Goal: Find contact information: Find contact information

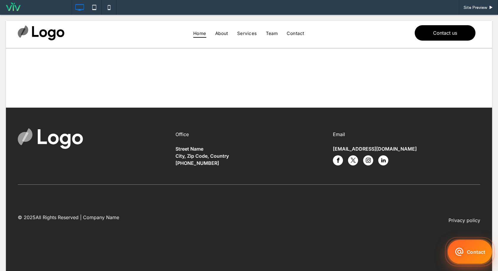
click at [471, 253] on button "Contact" at bounding box center [470, 252] width 40 height 22
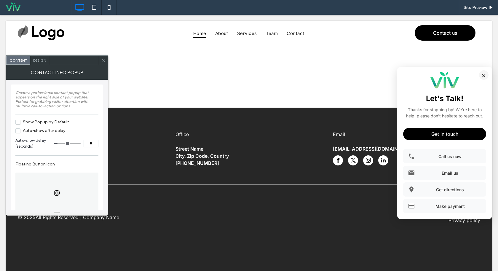
click at [484, 74] on button "×" at bounding box center [483, 74] width 9 height 9
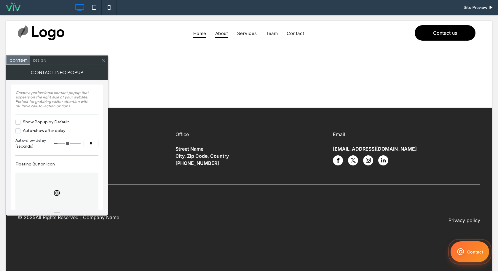
click at [226, 34] on span "About" at bounding box center [221, 33] width 13 height 9
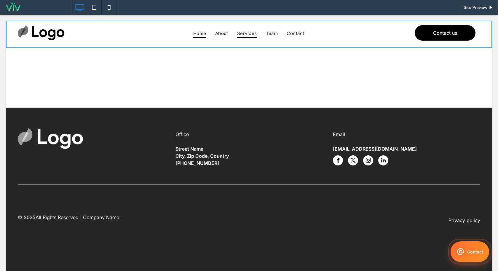
click at [242, 33] on span "Services" at bounding box center [247, 33] width 20 height 9
click at [274, 32] on span "Team" at bounding box center [272, 33] width 12 height 9
click at [472, 253] on button "Contact" at bounding box center [470, 252] width 40 height 22
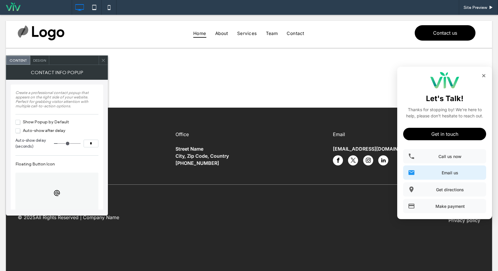
click at [426, 175] on span "Email us" at bounding box center [450, 172] width 63 height 5
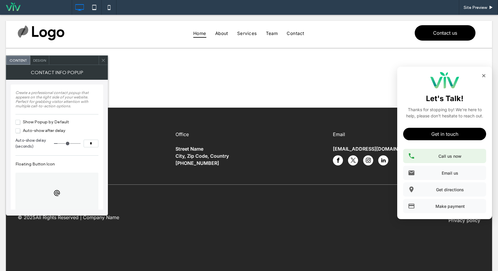
click at [431, 156] on span "Call us now" at bounding box center [450, 156] width 63 height 5
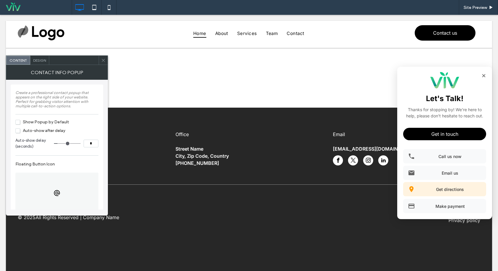
click at [428, 188] on span "Get directions" at bounding box center [450, 189] width 63 height 5
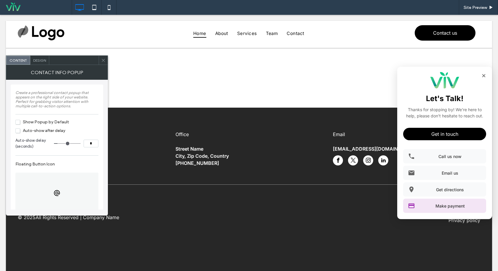
click at [415, 208] on icon at bounding box center [411, 205] width 7 height 7
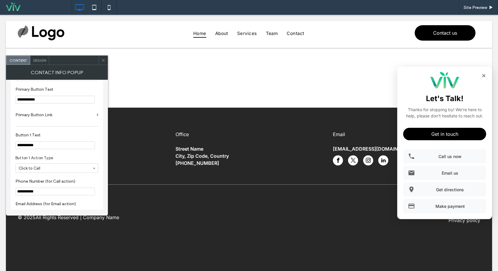
scroll to position [322, 0]
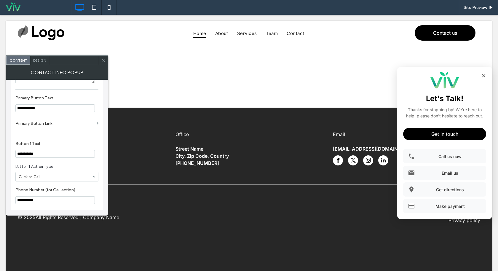
click at [44, 126] on label "Primary Button Link" at bounding box center [54, 123] width 79 height 11
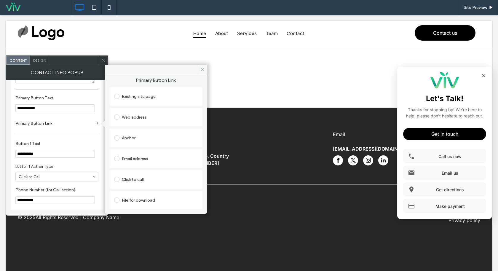
click at [121, 113] on div at bounding box center [118, 116] width 8 height 9
click at [115, 121] on div "Web address" at bounding box center [156, 117] width 84 height 12
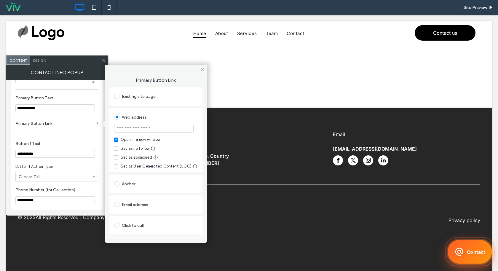
click at [465, 248] on button "Contact" at bounding box center [470, 252] width 45 height 24
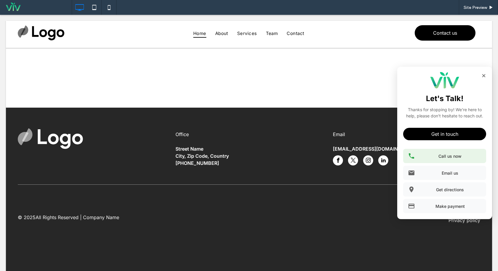
click at [437, 160] on link "Call us now" at bounding box center [445, 156] width 83 height 14
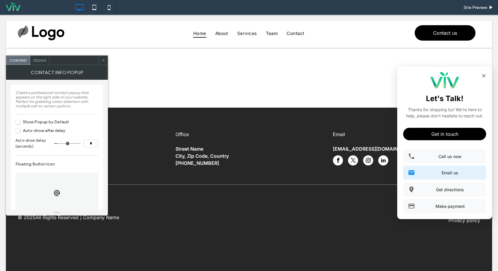
click at [438, 168] on link "Email us" at bounding box center [445, 173] width 83 height 14
click at [432, 197] on div "Call us now Email us Get directions Make payment" at bounding box center [445, 181] width 83 height 64
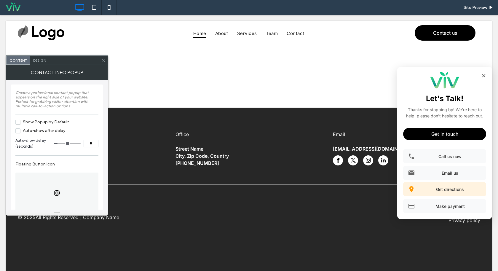
click at [435, 193] on link "Get directions" at bounding box center [445, 189] width 83 height 14
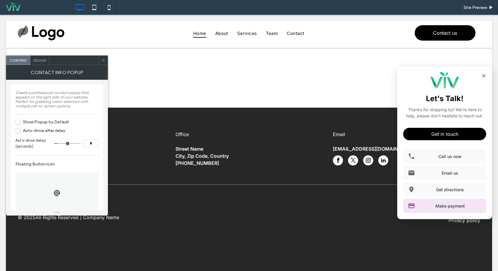
click at [434, 210] on link "Make payment" at bounding box center [445, 206] width 83 height 14
click at [104, 60] on use at bounding box center [103, 60] width 3 height 3
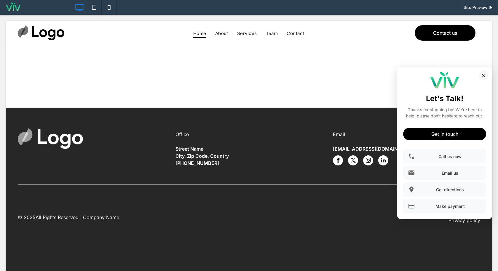
click at [485, 75] on button "×" at bounding box center [483, 74] width 9 height 9
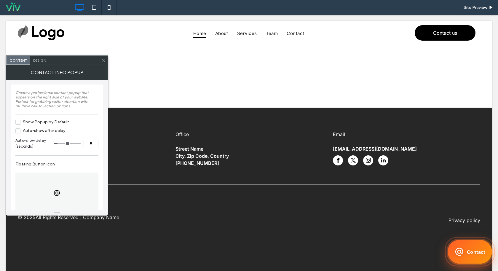
click at [464, 250] on button "Contact" at bounding box center [470, 251] width 39 height 21
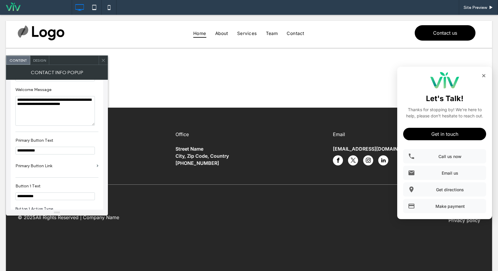
scroll to position [280, 0]
click at [106, 59] on div at bounding box center [103, 60] width 9 height 9
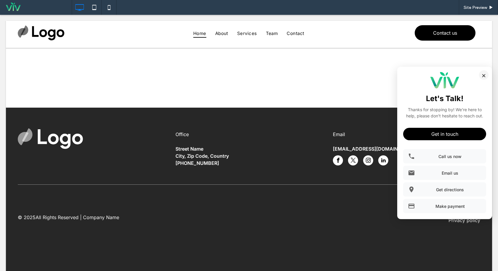
click at [485, 73] on button "×" at bounding box center [483, 74] width 9 height 9
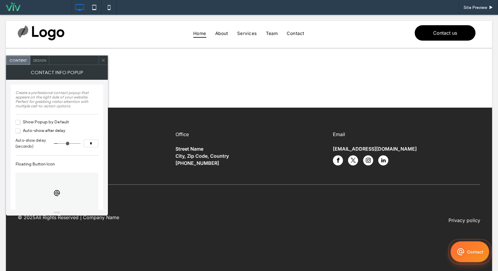
click at [469, 222] on span "Privacy policy" at bounding box center [465, 220] width 32 height 6
click at [469, 257] on button "Contact" at bounding box center [470, 251] width 39 height 21
